Goal: Find specific page/section: Find specific page/section

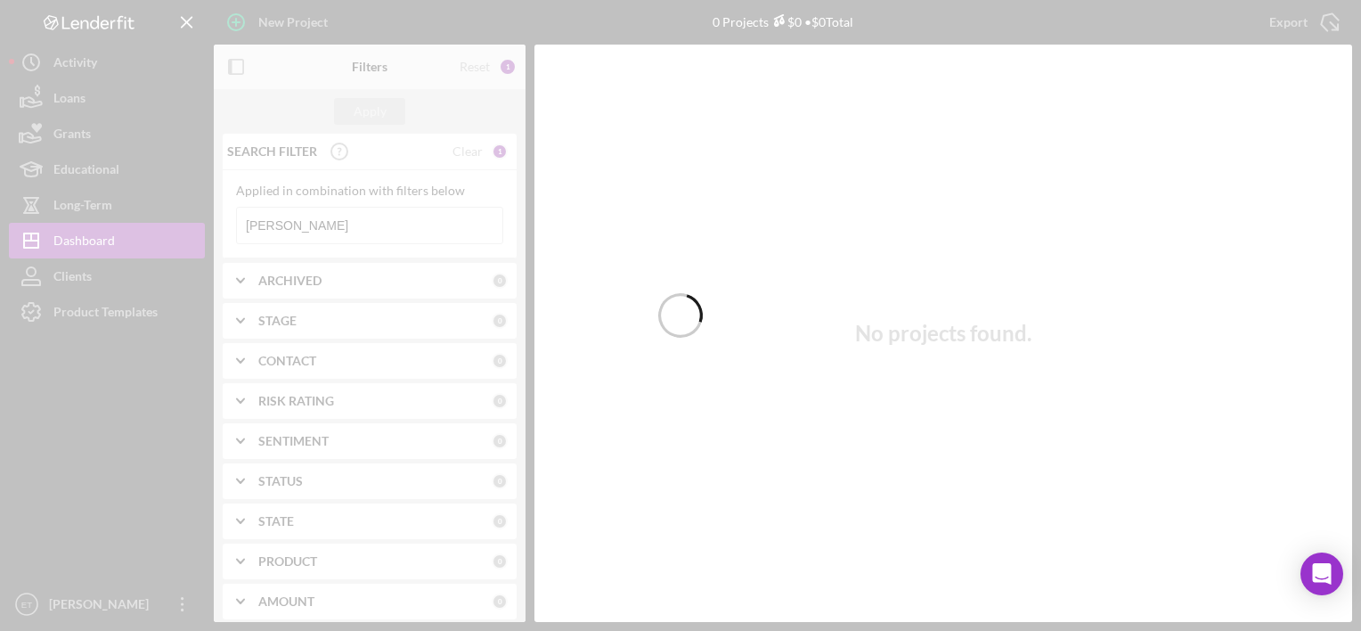
click at [414, 229] on div at bounding box center [680, 315] width 1361 height 631
click at [442, 232] on div at bounding box center [680, 315] width 1361 height 631
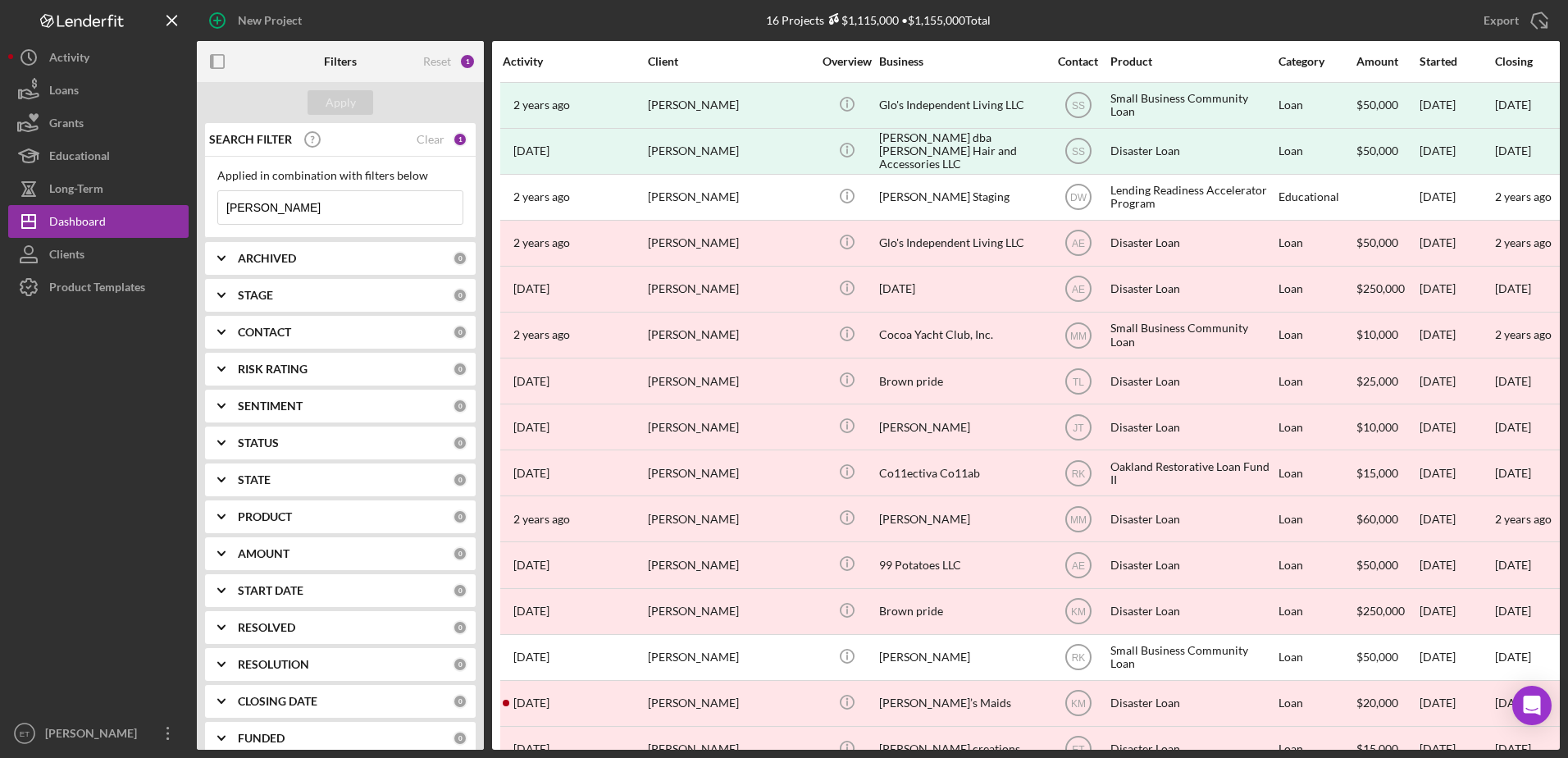
click at [310, 196] on input "[PERSON_NAME]" at bounding box center [340, 208] width 244 height 33
paste input "Love Thy Neighbor"
click at [364, 105] on button "Apply" at bounding box center [340, 102] width 65 height 25
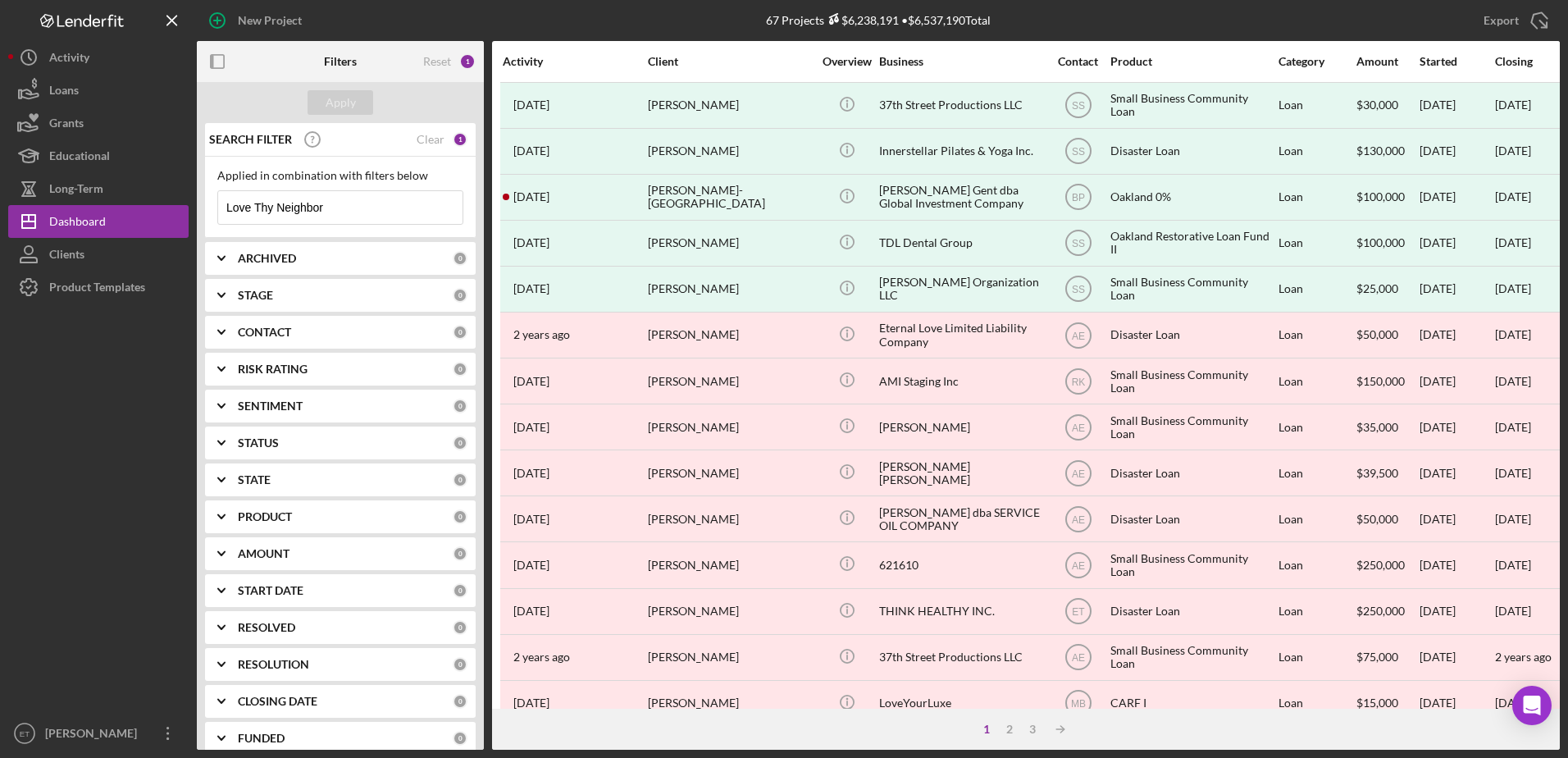
click at [409, 204] on input "Love Thy Neighbor" at bounding box center [340, 208] width 244 height 33
drag, startPoint x: 252, startPoint y: 202, endPoint x: -198, endPoint y: 110, distance: 459.3
click at [0, 110] on html "New Project 67 Projects $6,238,191 • $6,537,190 Total [PERSON_NAME] Export Icon…" at bounding box center [784, 379] width 1568 height 758
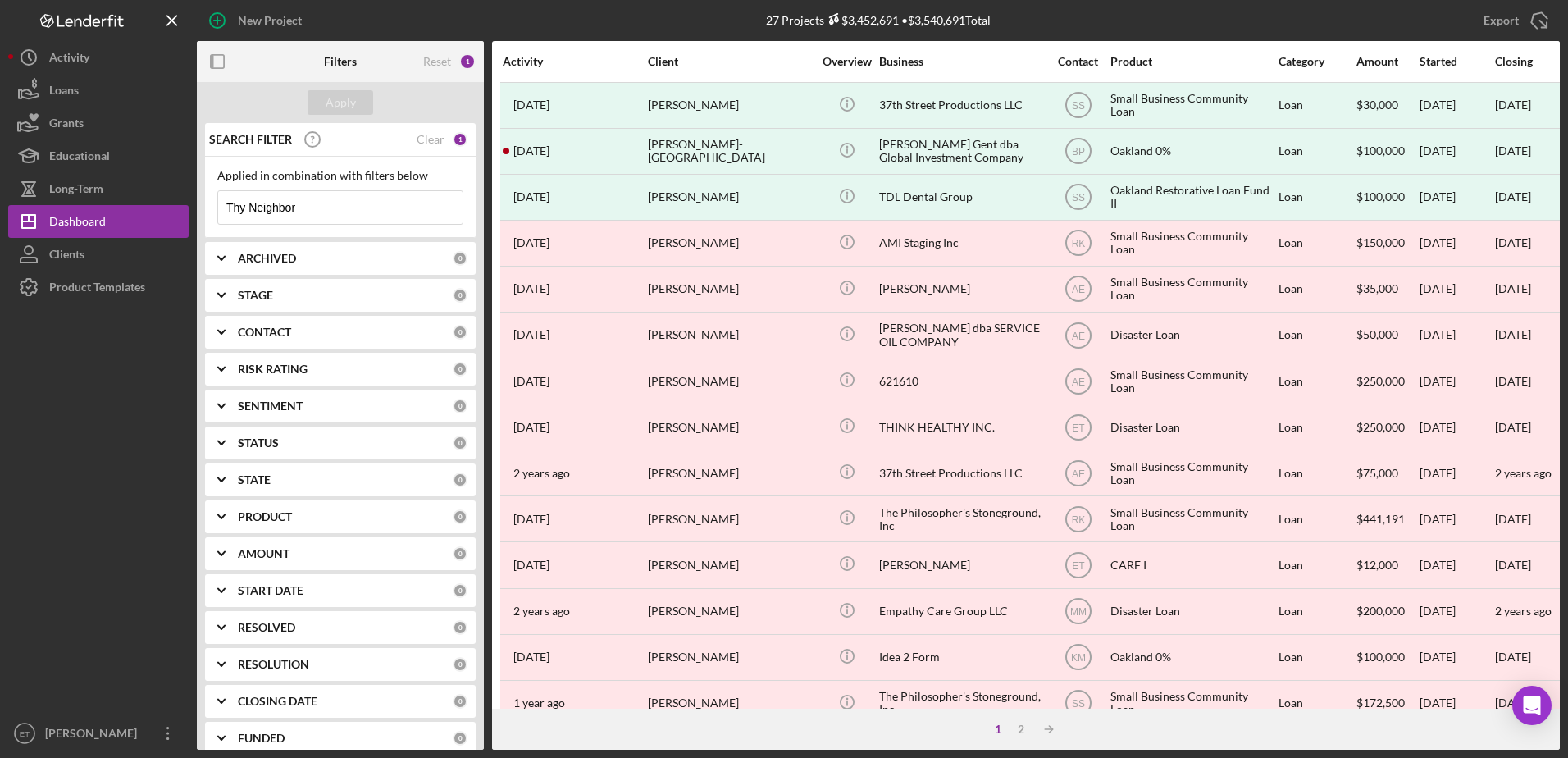
click at [364, 211] on input "Thy Neighbor" at bounding box center [340, 208] width 244 height 33
paste input "[PERSON_NAME]"
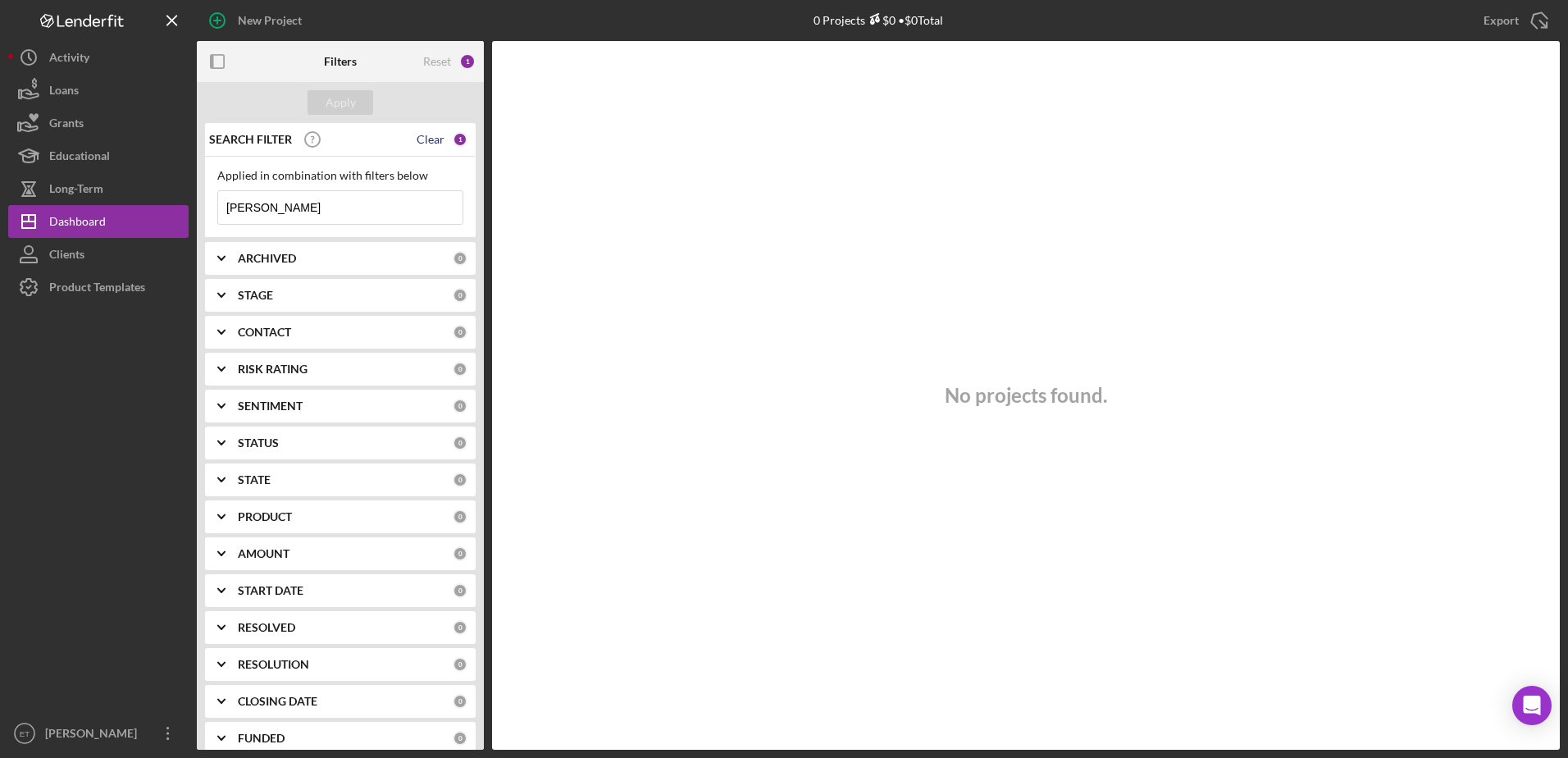
type input "[PERSON_NAME]"
click at [417, 134] on div "Clear" at bounding box center [431, 139] width 28 height 13
click at [340, 217] on input at bounding box center [340, 208] width 244 height 33
